Goal: Task Accomplishment & Management: Use online tool/utility

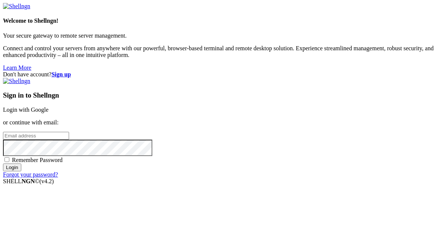
click at [69, 132] on input "email" at bounding box center [36, 136] width 66 height 8
click at [3, 132] on protonpass-control-ca45 at bounding box center [3, 135] width 0 height 6
type input "[EMAIL_ADDRESS][DOMAIN_NAME]"
click at [21, 172] on input "Login" at bounding box center [12, 168] width 18 height 8
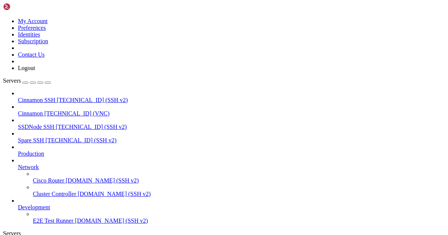
click at [71, 110] on span "[TECHNICAL_ID] (VNC)" at bounding box center [76, 113] width 65 height 6
click at [43, 110] on span "Cinnamon" at bounding box center [30, 113] width 25 height 6
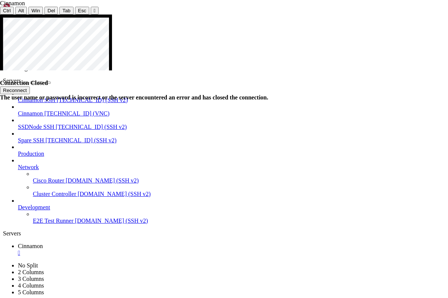
click at [30, 87] on button "Reconnect" at bounding box center [15, 91] width 30 height 8
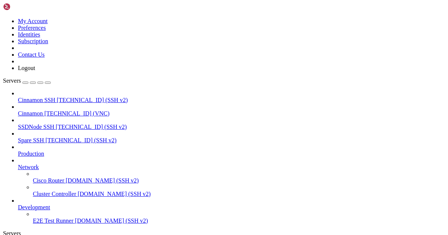
click at [43, 110] on span "Cinnamon" at bounding box center [30, 113] width 25 height 6
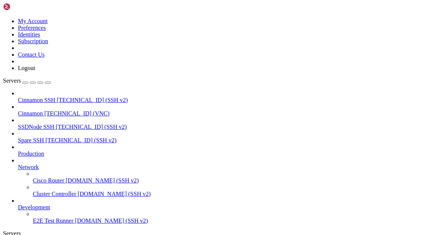
click at [55, 110] on span "[TECHNICAL_ID] (VNC)" at bounding box center [76, 113] width 65 height 6
click at [43, 110] on span "Cinnamon" at bounding box center [30, 113] width 25 height 6
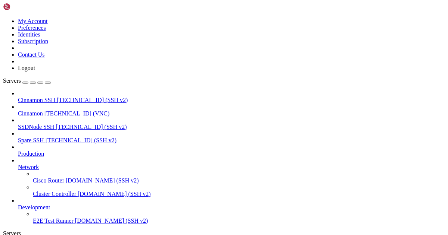
click at [51, 97] on span "Cinnamon SSH" at bounding box center [36, 100] width 37 height 6
click at [52, 110] on span "[TECHNICAL_ID] (VNC)" at bounding box center [76, 113] width 65 height 6
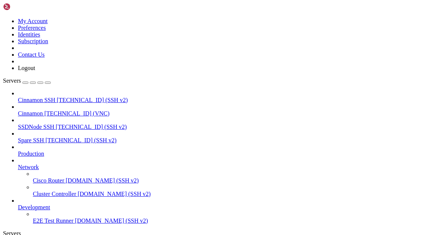
click at [52, 110] on span "[TECHNICAL_ID] (VNC)" at bounding box center [76, 113] width 65 height 6
click at [59, 97] on span "[TECHNICAL_ID] (SSH v2)" at bounding box center [92, 100] width 71 height 6
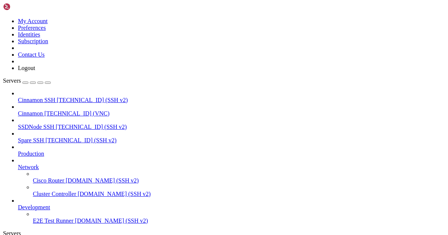
click at [59, 97] on span "[TECHNICAL_ID] (SSH v2)" at bounding box center [92, 100] width 71 height 6
click at [43, 110] on span "Cinnamon" at bounding box center [30, 113] width 25 height 6
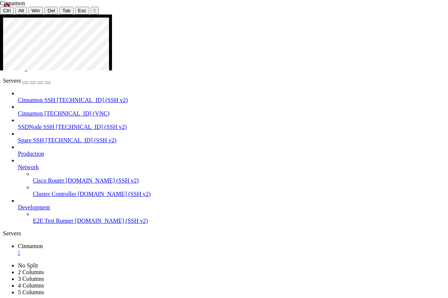
drag, startPoint x: 228, startPoint y: 202, endPoint x: 282, endPoint y: 209, distance: 54.9
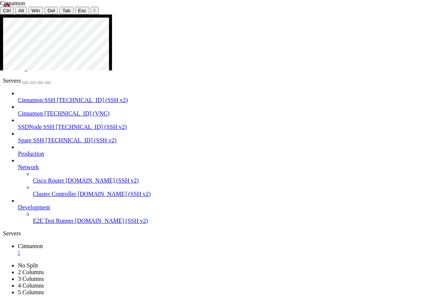
drag, startPoint x: 253, startPoint y: 163, endPoint x: 312, endPoint y: 161, distance: 59.7
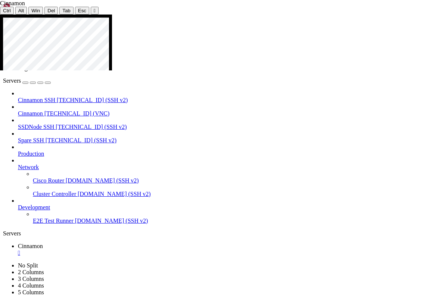
drag, startPoint x: 37, startPoint y: 65, endPoint x: 59, endPoint y: 66, distance: 21.3
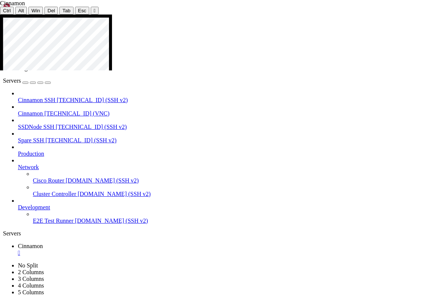
drag, startPoint x: 37, startPoint y: 64, endPoint x: 134, endPoint y: 158, distance: 135.1
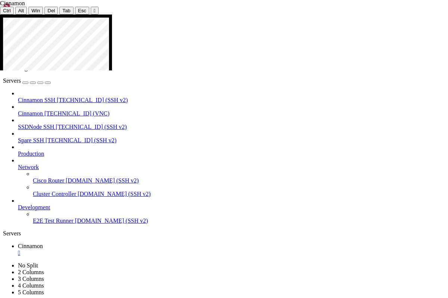
drag, startPoint x: 203, startPoint y: 93, endPoint x: 235, endPoint y: 106, distance: 34.4
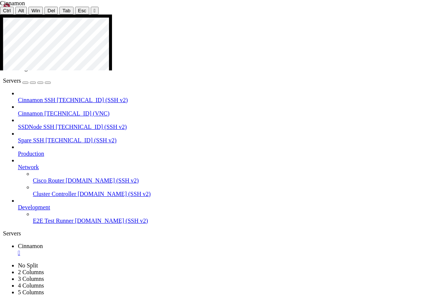
drag, startPoint x: 261, startPoint y: 166, endPoint x: 379, endPoint y: 166, distance: 117.9
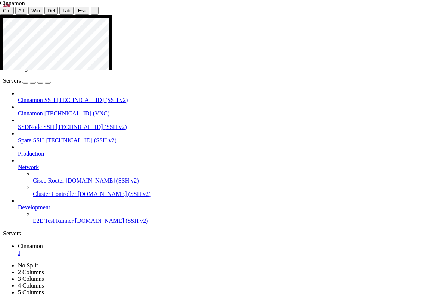
drag, startPoint x: 2, startPoint y: 202, endPoint x: 59, endPoint y: 204, distance: 57.1
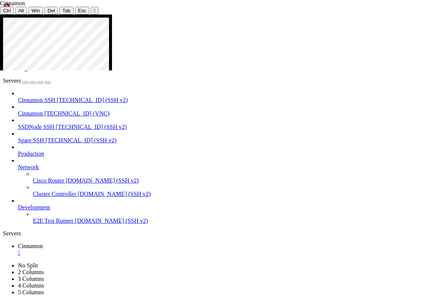
drag, startPoint x: 3, startPoint y: 196, endPoint x: 126, endPoint y: 200, distance: 123.6
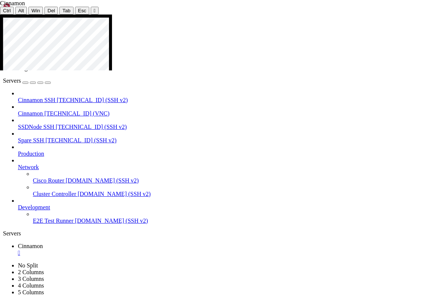
drag, startPoint x: 37, startPoint y: 119, endPoint x: 134, endPoint y: 213, distance: 135.1
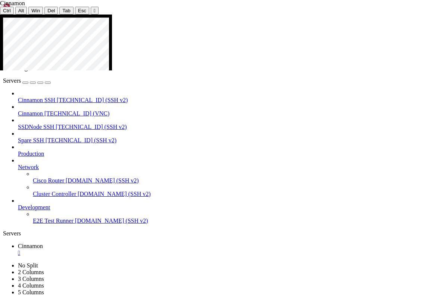
drag, startPoint x: 224, startPoint y: 184, endPoint x: 261, endPoint y: 232, distance: 60.7
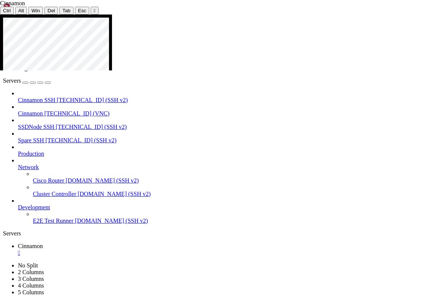
drag, startPoint x: 39, startPoint y: 64, endPoint x: 96, endPoint y: 87, distance: 60.8
drag, startPoint x: 37, startPoint y: 52, endPoint x: 59, endPoint y: 65, distance: 25.8
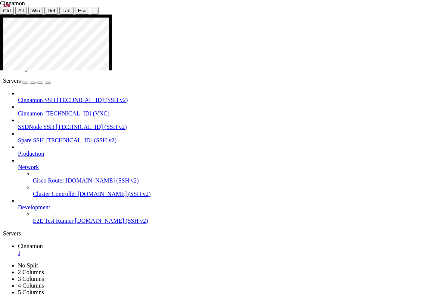
drag, startPoint x: 46, startPoint y: 60, endPoint x: 60, endPoint y: 65, distance: 14.9
drag, startPoint x: 45, startPoint y: 29, endPoint x: 181, endPoint y: 94, distance: 150.5
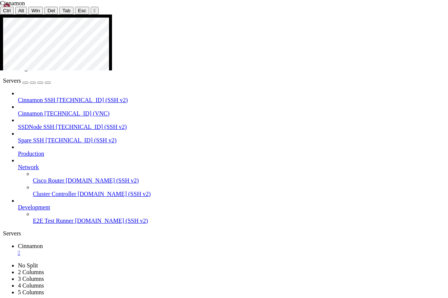
drag, startPoint x: 37, startPoint y: 91, endPoint x: 138, endPoint y: 176, distance: 132.4
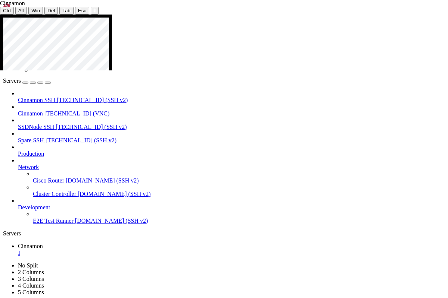
drag, startPoint x: 37, startPoint y: 111, endPoint x: 133, endPoint y: 211, distance: 138.5
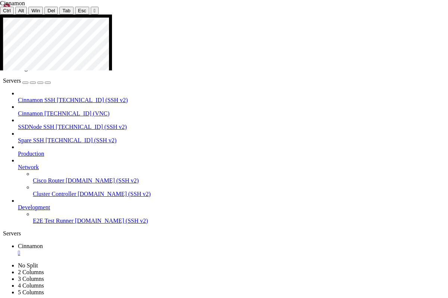
drag, startPoint x: 38, startPoint y: 117, endPoint x: 132, endPoint y: 209, distance: 131.4
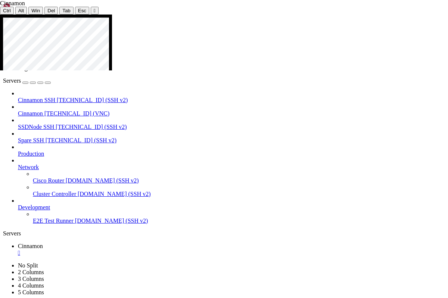
drag, startPoint x: 36, startPoint y: 117, endPoint x: 132, endPoint y: 210, distance: 133.8
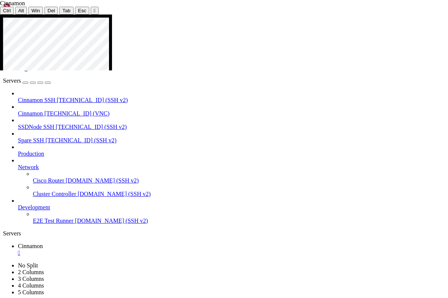
drag, startPoint x: 38, startPoint y: 203, endPoint x: 131, endPoint y: 272, distance: 115.7
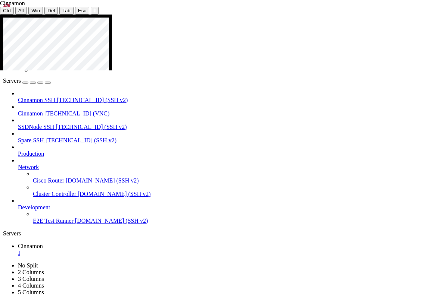
drag, startPoint x: 228, startPoint y: 159, endPoint x: 278, endPoint y: 169, distance: 51.0
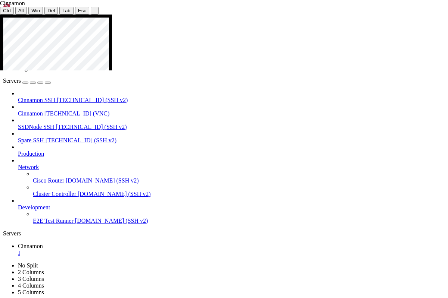
drag, startPoint x: 223, startPoint y: 190, endPoint x: 302, endPoint y: 199, distance: 79.2
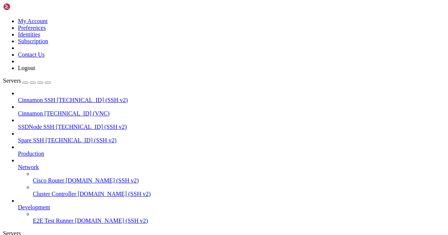
click at [3, 18] on icon at bounding box center [3, 18] width 0 height 0
click at [35, 71] on link "Logout" at bounding box center [26, 68] width 17 height 6
